Goal: Check status: Check status

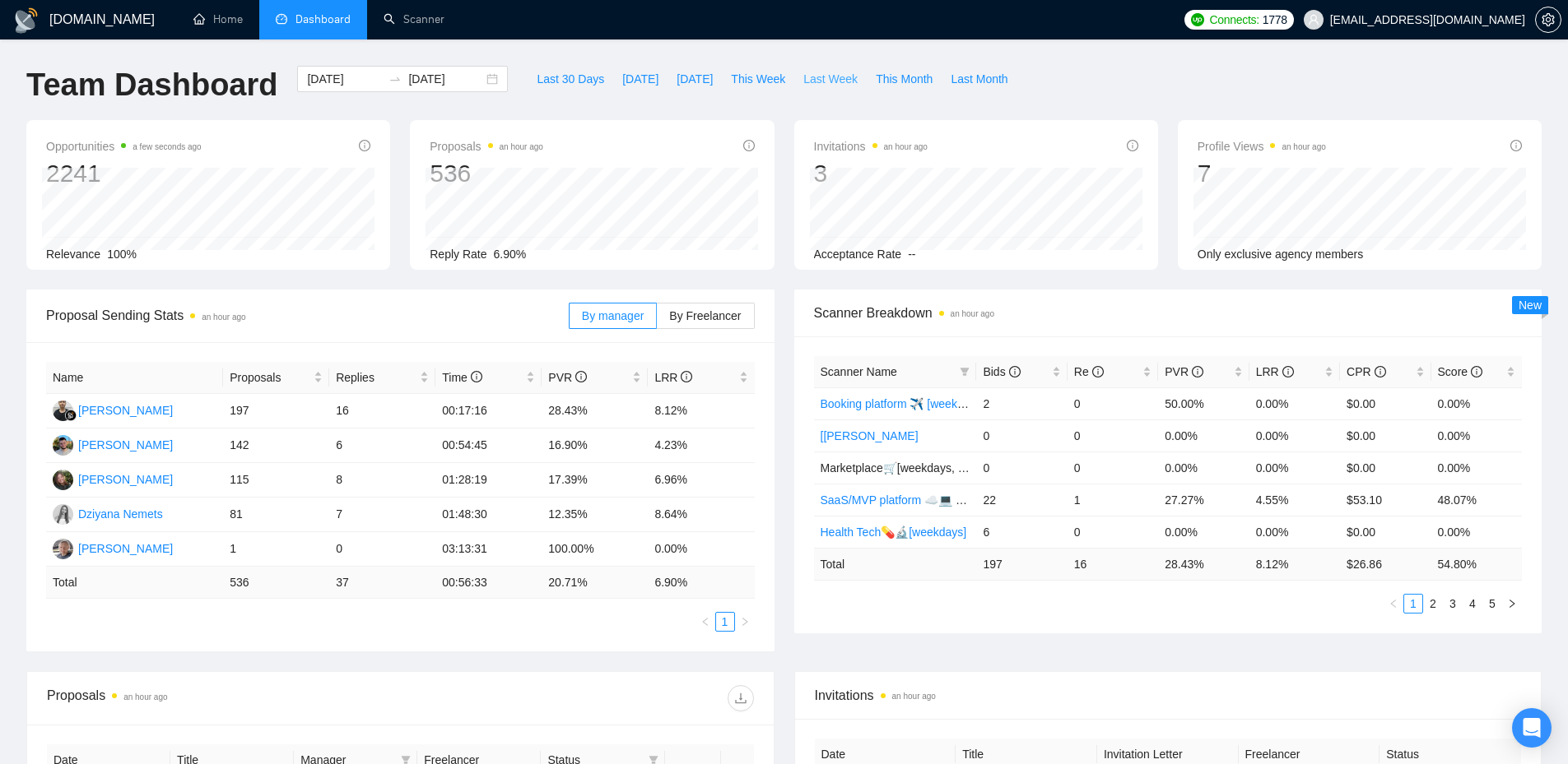
click at [828, 80] on span "Last Week" at bounding box center [830, 78] width 54 height 18
type input "[DATE]"
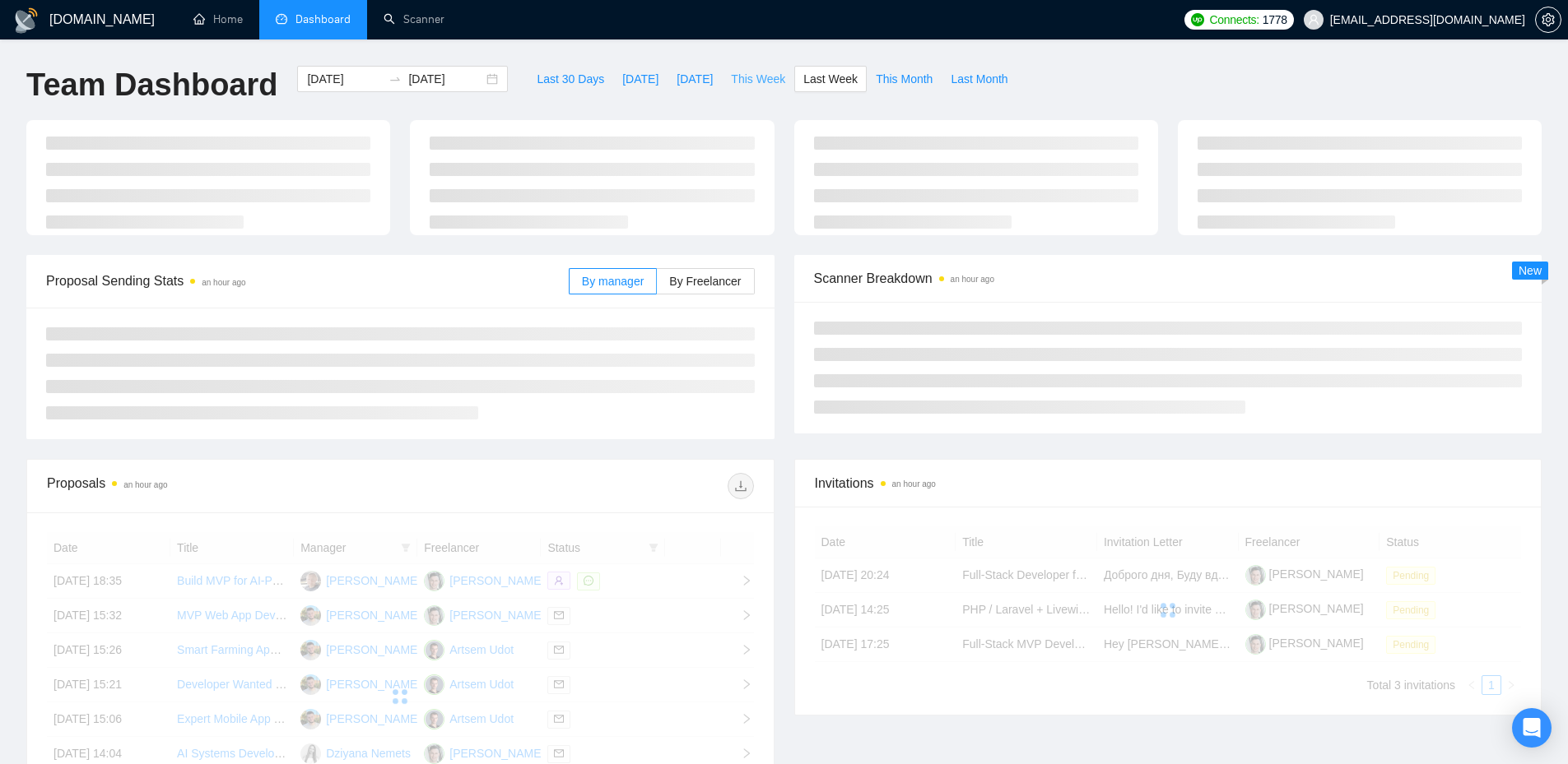
click at [747, 81] on span "This Week" at bounding box center [758, 78] width 54 height 18
type input "[DATE]"
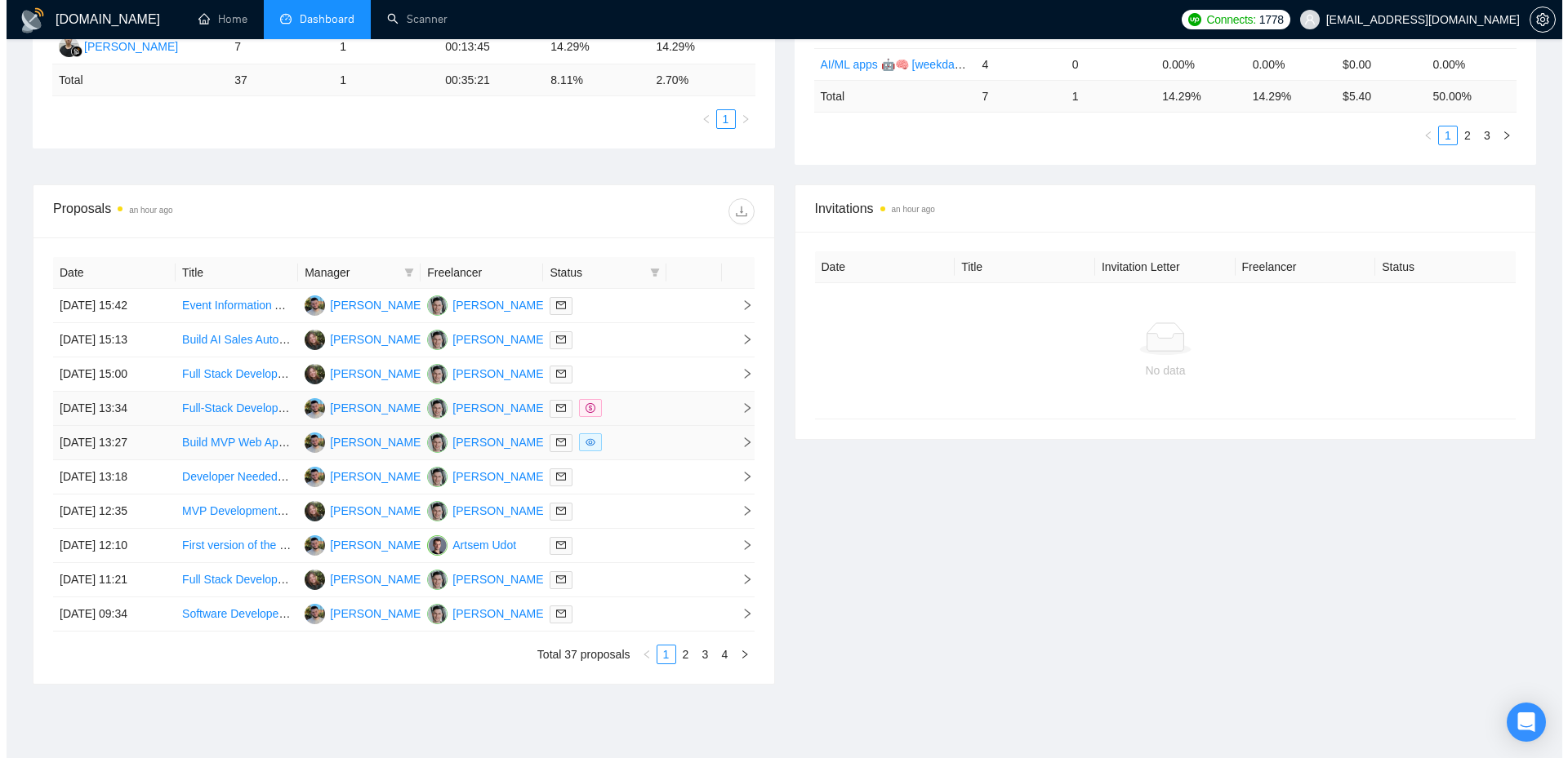
scroll to position [535, 0]
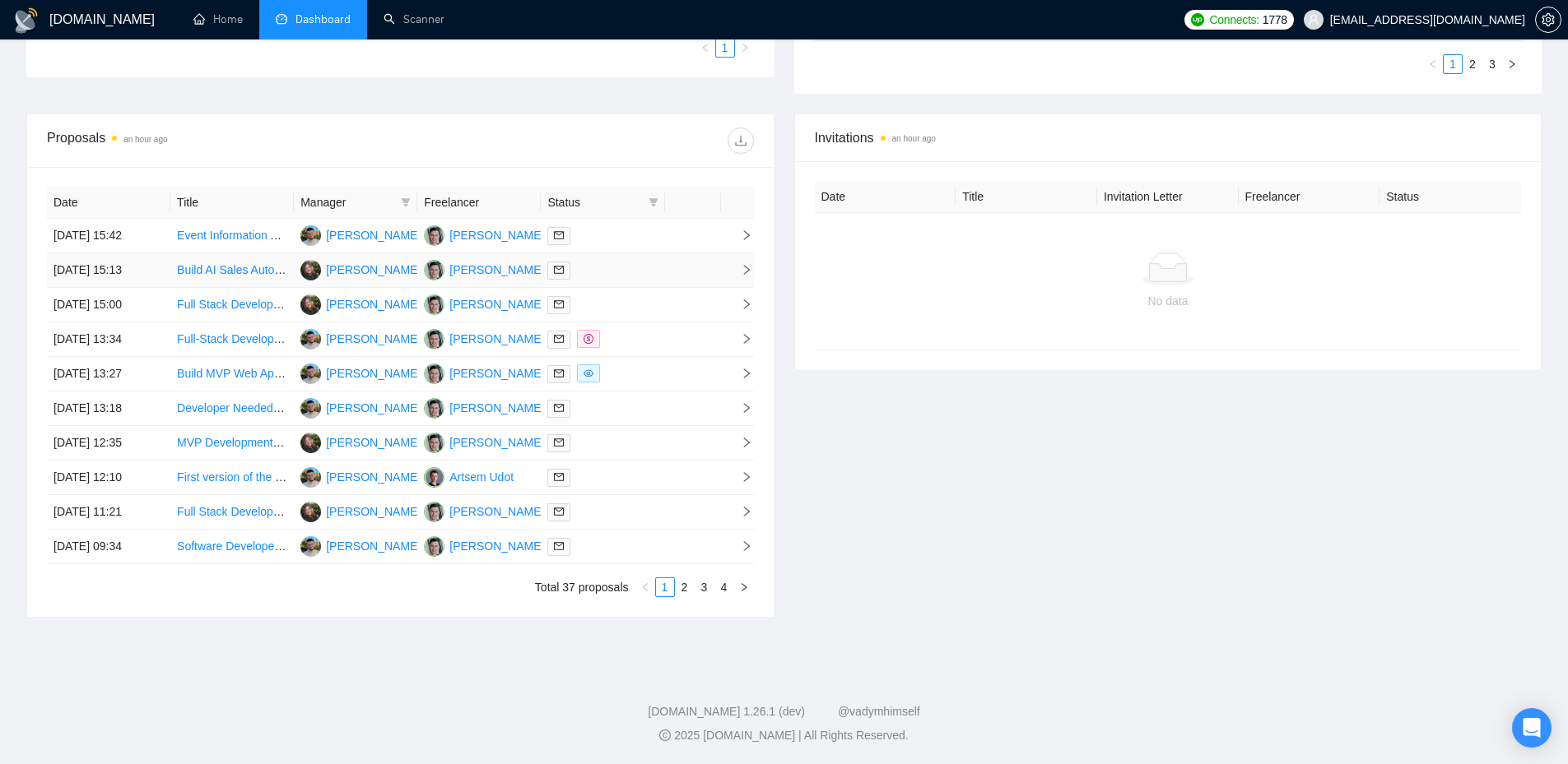
click at [621, 267] on div at bounding box center [602, 270] width 110 height 19
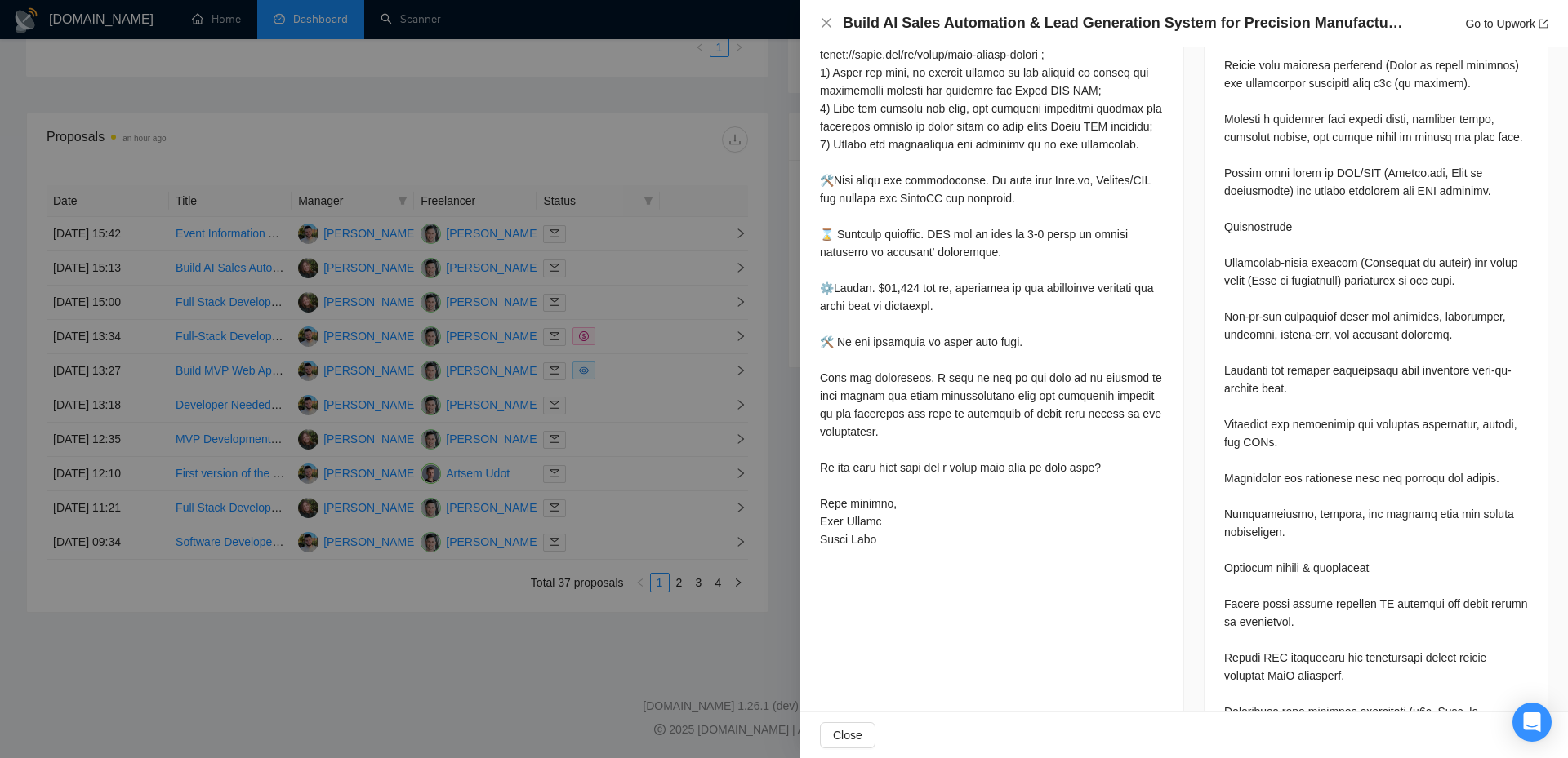
scroll to position [1143, 0]
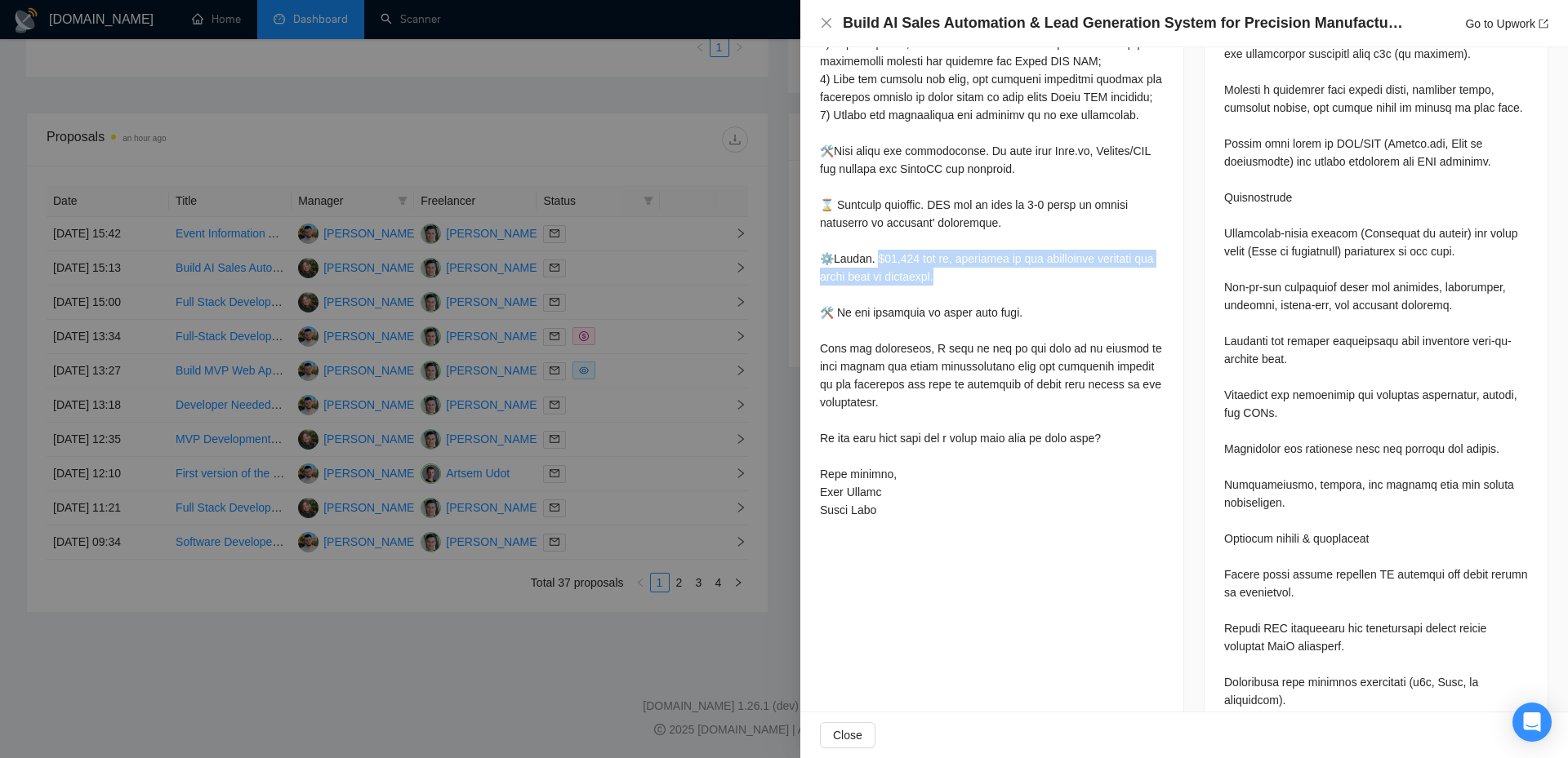
drag, startPoint x: 993, startPoint y: 287, endPoint x: 876, endPoint y: 276, distance: 117.5
copy div "00 and up, depending on the additional features you would like to implement. 🛠️"
